Goal: Information Seeking & Learning: Learn about a topic

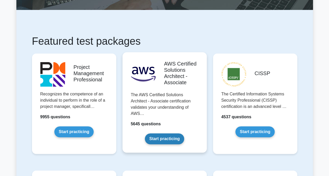
scroll to position [65, 0]
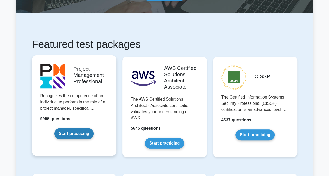
click at [68, 137] on link "Start practicing" at bounding box center [73, 133] width 39 height 11
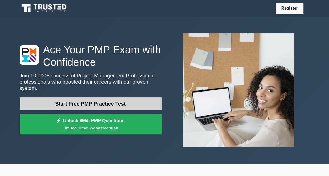
click at [103, 103] on link "Start Free PMP Practice Test" at bounding box center [91, 104] width 142 height 12
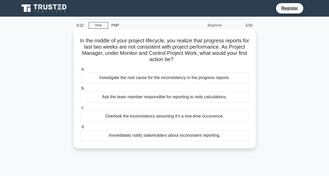
click at [183, 76] on div "Investigate the root cause for the inconsistency in the progress reports." at bounding box center [164, 77] width 169 height 11
click at [80, 71] on input "a. Investigate the root cause for the inconsistency in the progress reports." at bounding box center [80, 69] width 0 height 3
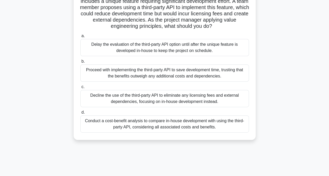
scroll to position [49, 0]
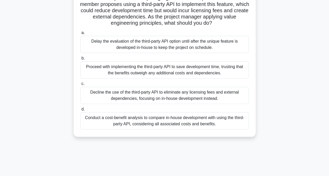
click at [197, 127] on div "Conduct a cost-benefit analysis to compare in-house development with using the …" at bounding box center [164, 120] width 169 height 17
click at [80, 111] on input "d. Conduct a cost-benefit analysis to compare in-house development with using t…" at bounding box center [80, 109] width 0 height 3
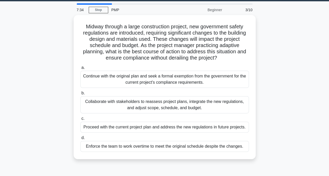
scroll to position [18, 0]
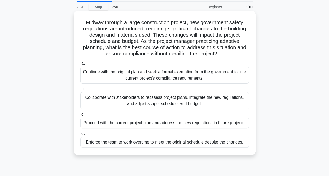
click at [149, 100] on div "Collaborate with stakeholders to reassess project plans, integrate the new regu…" at bounding box center [164, 100] width 169 height 17
click at [80, 91] on input "b. Collaborate with stakeholders to reassess project plans, integrate the new r…" at bounding box center [80, 88] width 0 height 3
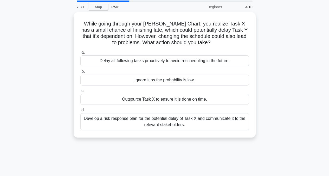
scroll to position [0, 0]
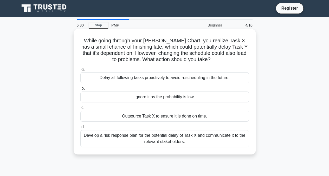
click at [167, 136] on div "Develop a risk response plan for the potential delay of Task X and communicate …" at bounding box center [164, 138] width 169 height 17
click at [80, 129] on input "d. Develop a risk response plan for the potential delay of Task X and communica…" at bounding box center [80, 127] width 0 height 3
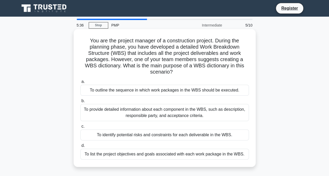
click at [172, 114] on div "To provide detailed information about each component in the WBS, such as descri…" at bounding box center [164, 112] width 169 height 17
click at [80, 103] on input "b. To provide detailed information about each component in the WBS, such as des…" at bounding box center [80, 100] width 0 height 3
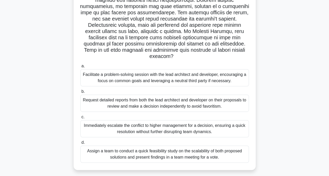
scroll to position [87, 0]
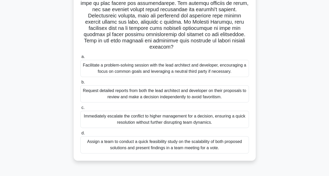
click at [129, 72] on div "Facilitate a problem-solving session with the lead architect and developer, enc…" at bounding box center [164, 68] width 169 height 17
click at [80, 59] on input "a. Facilitate a problem-solving session with the lead architect and developer, …" at bounding box center [80, 56] width 0 height 3
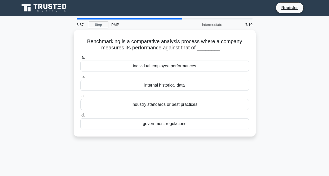
scroll to position [0, 0]
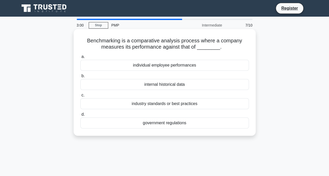
click at [154, 102] on div "industry standards or best practices" at bounding box center [164, 103] width 169 height 11
click at [80, 97] on input "c. industry standards or best practices" at bounding box center [80, 95] width 0 height 3
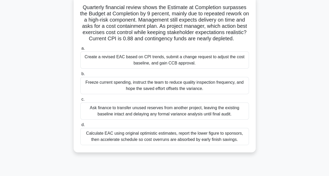
scroll to position [39, 0]
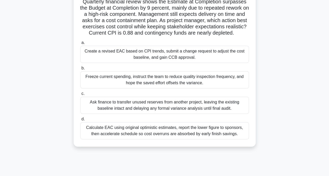
click at [195, 60] on div "Create a revised EAC based on CPI trends, submit a change request to adjust the…" at bounding box center [164, 54] width 169 height 17
click at [80, 45] on input "a. Create a revised EAC based on CPI trends, submit a change request to adjust …" at bounding box center [80, 42] width 0 height 3
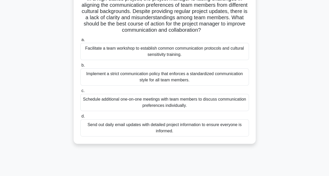
scroll to position [43, 0]
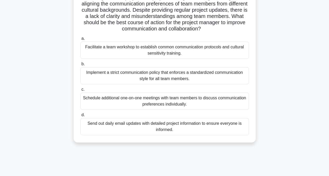
click at [171, 52] on div "Facilitate a team workshop to establish common communication protocols and cult…" at bounding box center [164, 50] width 169 height 17
click at [80, 40] on input "a. Facilitate a team workshop to establish common communication protocols and c…" at bounding box center [80, 38] width 0 height 3
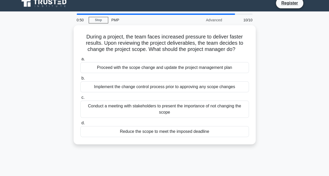
scroll to position [0, 0]
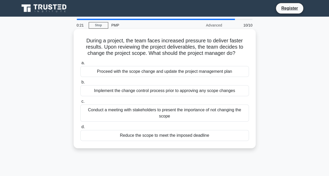
click at [172, 93] on div "Implement the change control process prior to approving any scope changes" at bounding box center [164, 90] width 169 height 11
click at [80, 84] on input "b. Implement the change control process prior to approving any scope changes" at bounding box center [80, 82] width 0 height 3
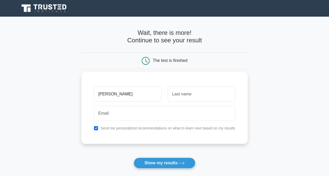
type input "Muhammed Lamin"
click at [175, 96] on input "text" at bounding box center [201, 94] width 67 height 15
type input "Sanyang"
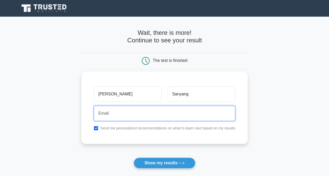
click at [133, 113] on input "email" at bounding box center [164, 113] width 141 height 15
type input "sanyang.abuhamza@gmail.com"
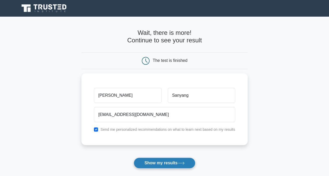
click at [173, 167] on button "Show my results" at bounding box center [164, 163] width 61 height 11
